Goal: Task Accomplishment & Management: Manage account settings

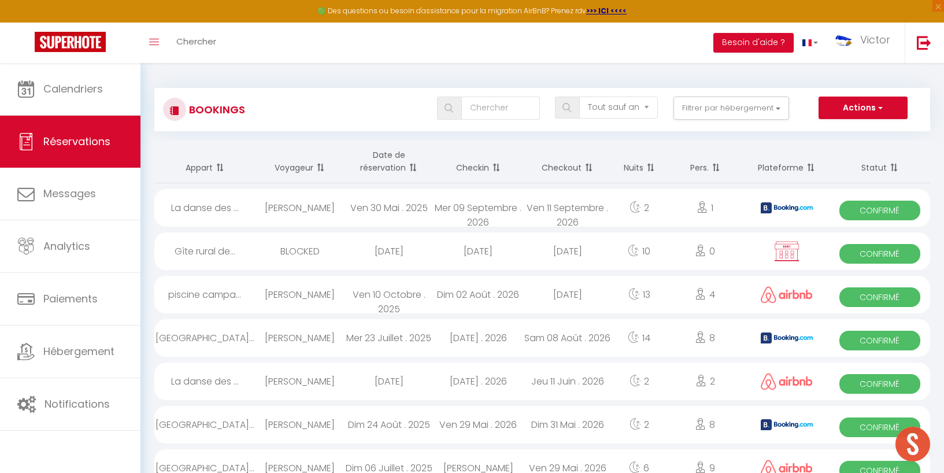
select select "not_cancelled"
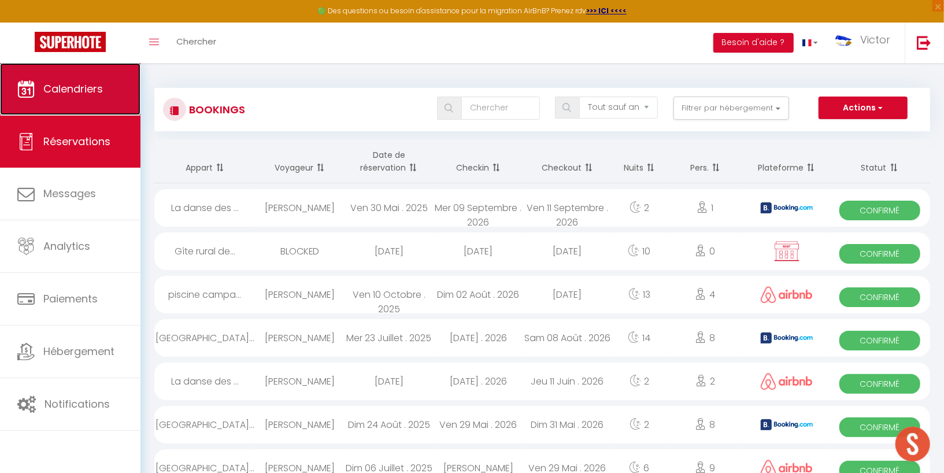
click at [90, 98] on link "Calendriers" at bounding box center [70, 89] width 141 height 52
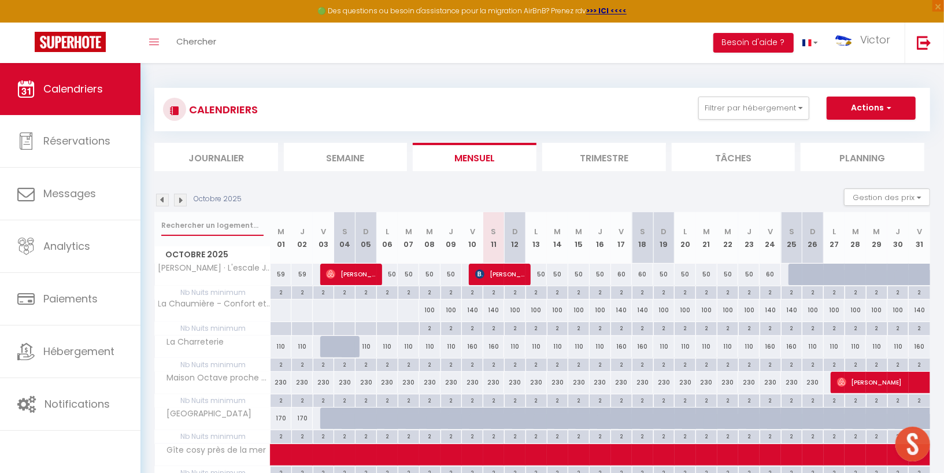
click at [230, 222] on input "text" at bounding box center [212, 225] width 102 height 21
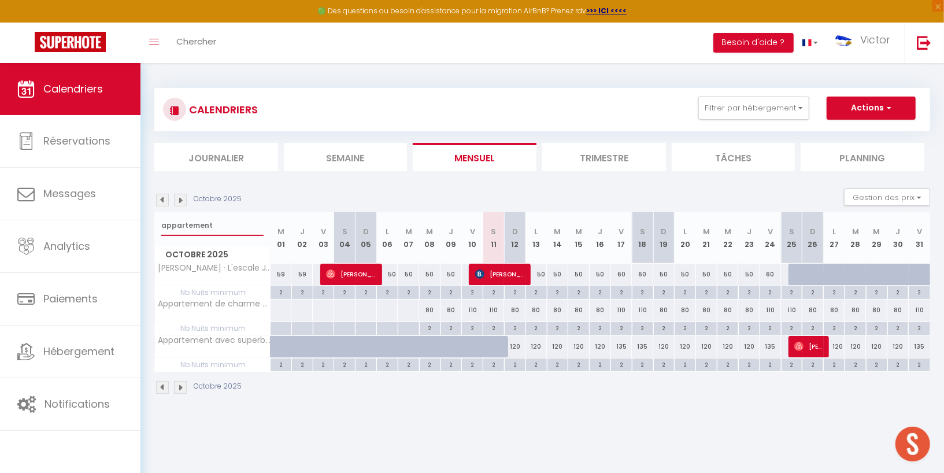
type input "appartement"
click at [184, 197] on img at bounding box center [180, 200] width 13 height 13
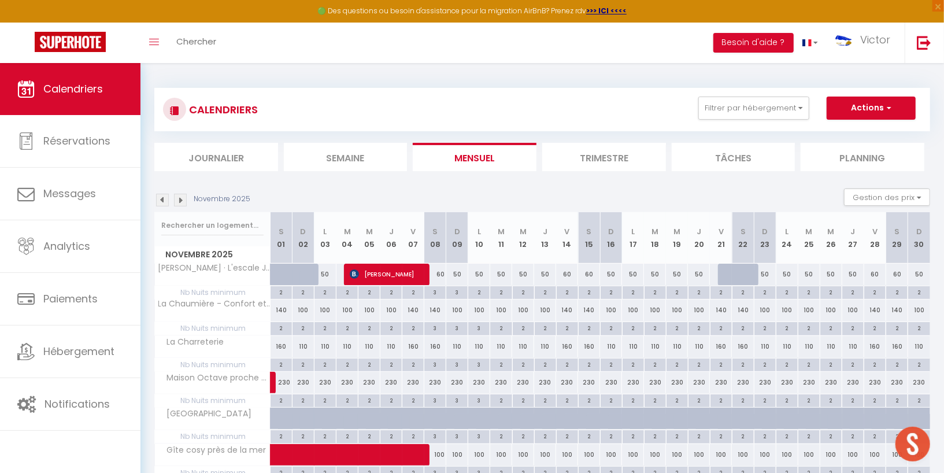
click at [180, 194] on img at bounding box center [180, 200] width 13 height 13
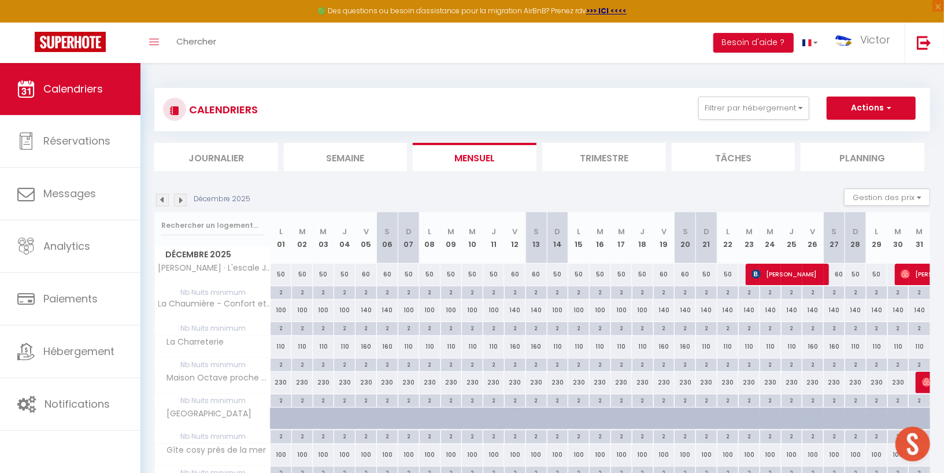
click at [162, 197] on img at bounding box center [162, 200] width 13 height 13
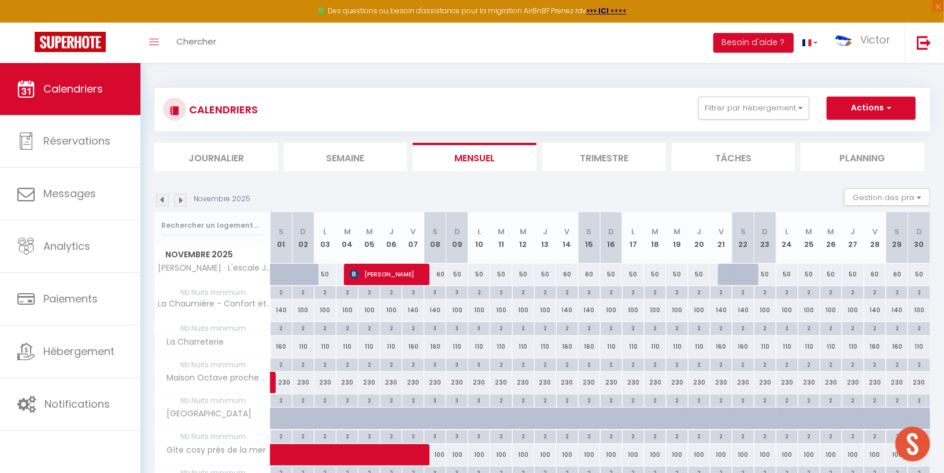
click at [162, 197] on img at bounding box center [162, 200] width 13 height 13
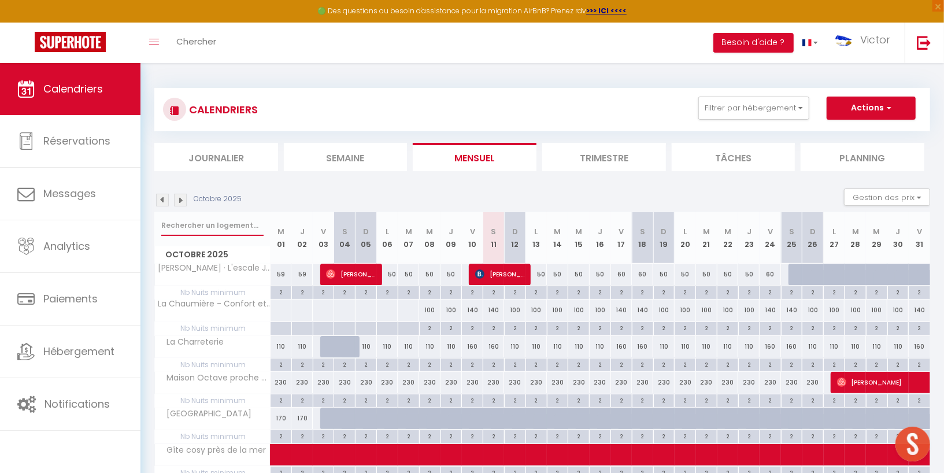
click at [205, 221] on input "text" at bounding box center [212, 225] width 102 height 21
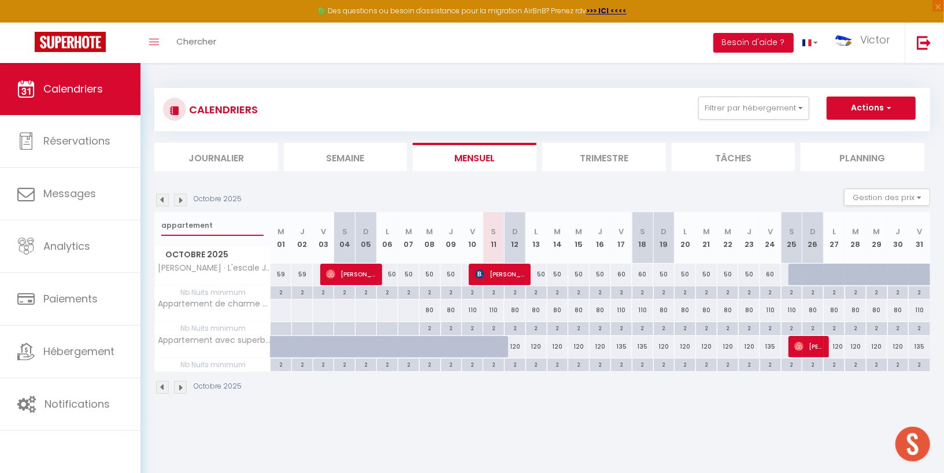
type input "appartement"
click at [841, 344] on div "120" at bounding box center [834, 346] width 21 height 21
type input "120"
type input "Lun 27 Octobre 2025"
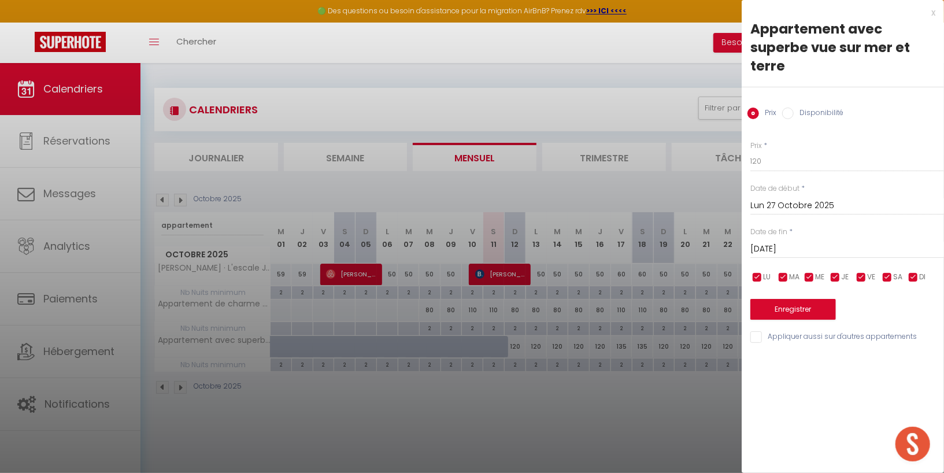
click at [836, 245] on input "[DATE]" at bounding box center [848, 249] width 194 height 15
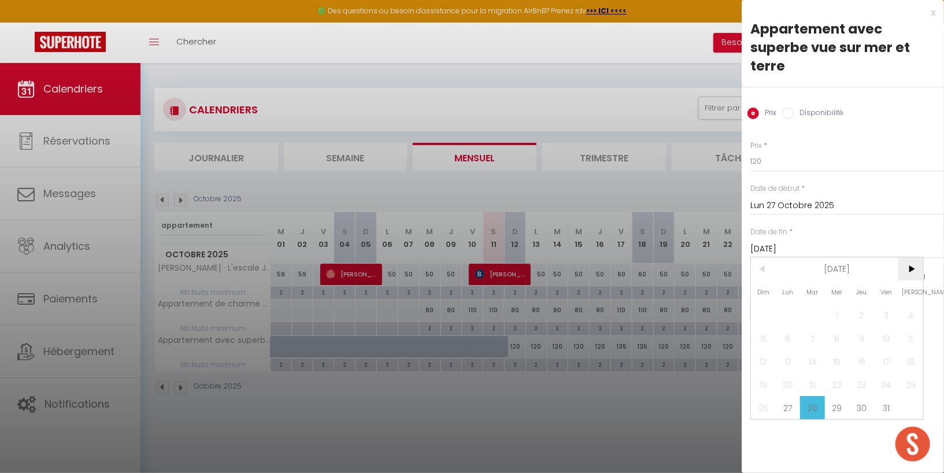
click at [905, 265] on span ">" at bounding box center [911, 268] width 25 height 23
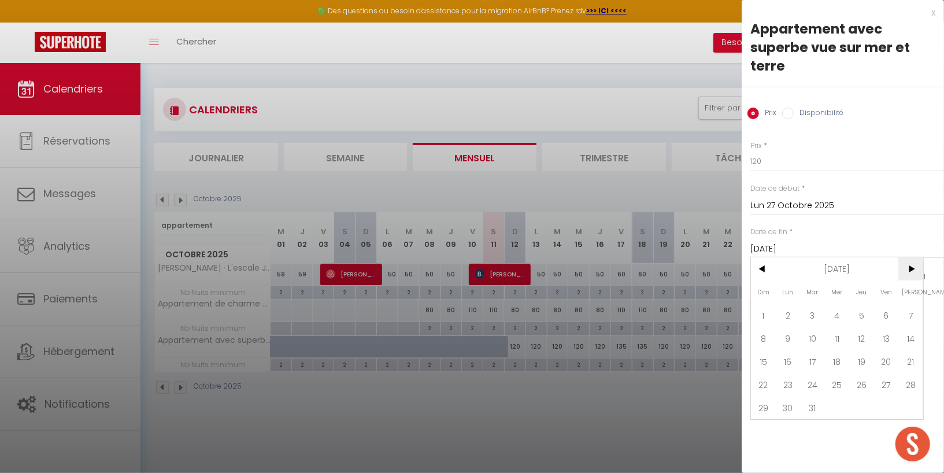
click at [905, 265] on span ">" at bounding box center [911, 268] width 25 height 23
click at [888, 311] on span "3" at bounding box center [886, 315] width 25 height 23
type input "Ven 03 Avril 2026"
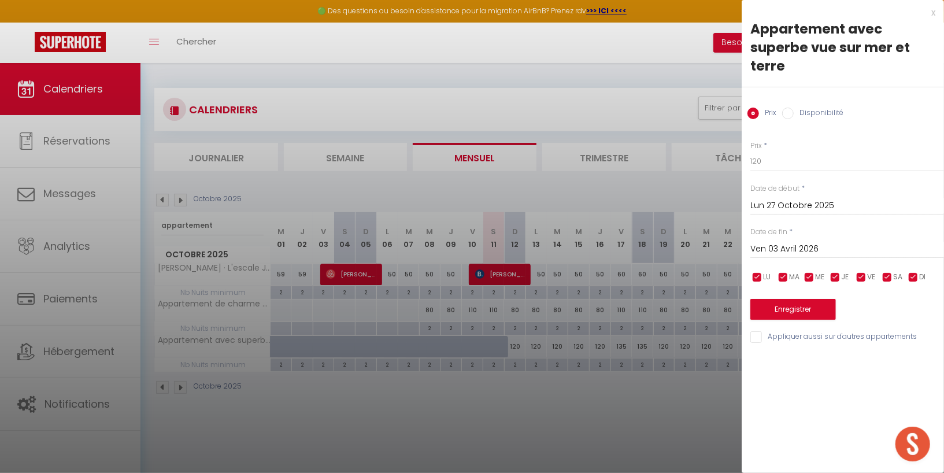
click at [799, 109] on label "Disponibilité" at bounding box center [819, 114] width 50 height 13
click at [794, 109] on input "Disponibilité" at bounding box center [788, 114] width 12 height 12
radio input "true"
radio input "false"
click at [808, 167] on select "Disponible Indisponible" at bounding box center [848, 162] width 194 height 22
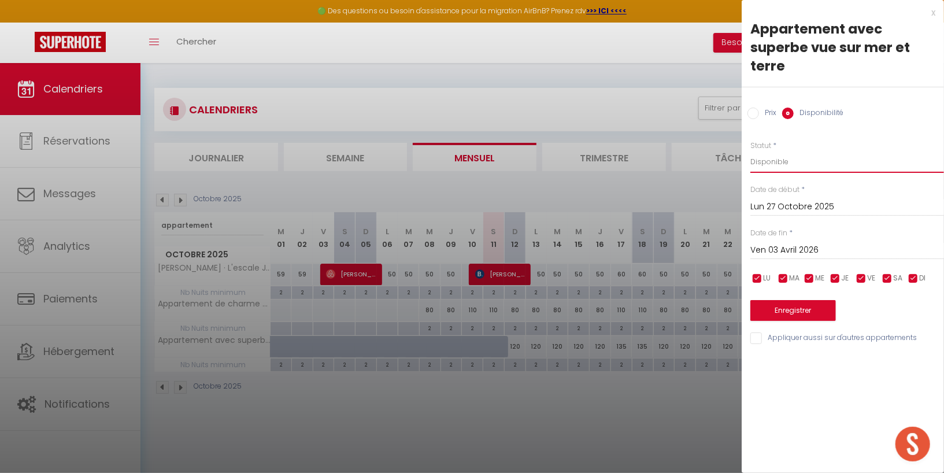
select select "0"
click at [751, 151] on select "Disponible Indisponible" at bounding box center [848, 162] width 194 height 22
click at [786, 309] on button "Enregistrer" at bounding box center [794, 310] width 86 height 21
